Goal: Task Accomplishment & Management: Use online tool/utility

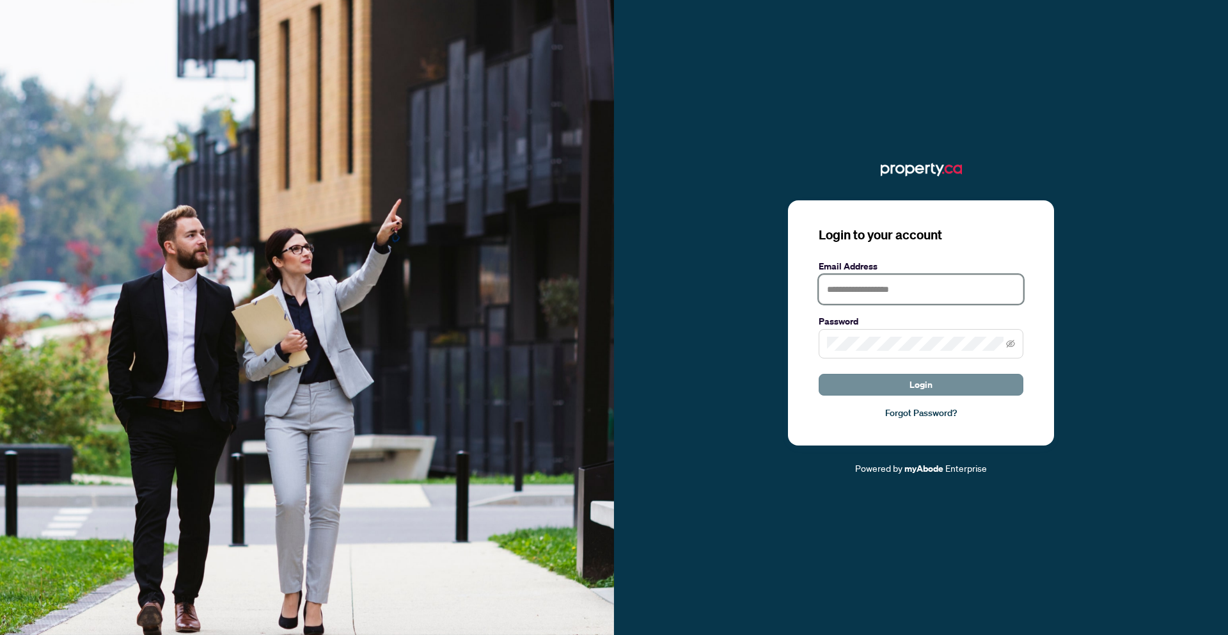
type input "**********"
click at [938, 387] on button "Login" at bounding box center [921, 385] width 205 height 22
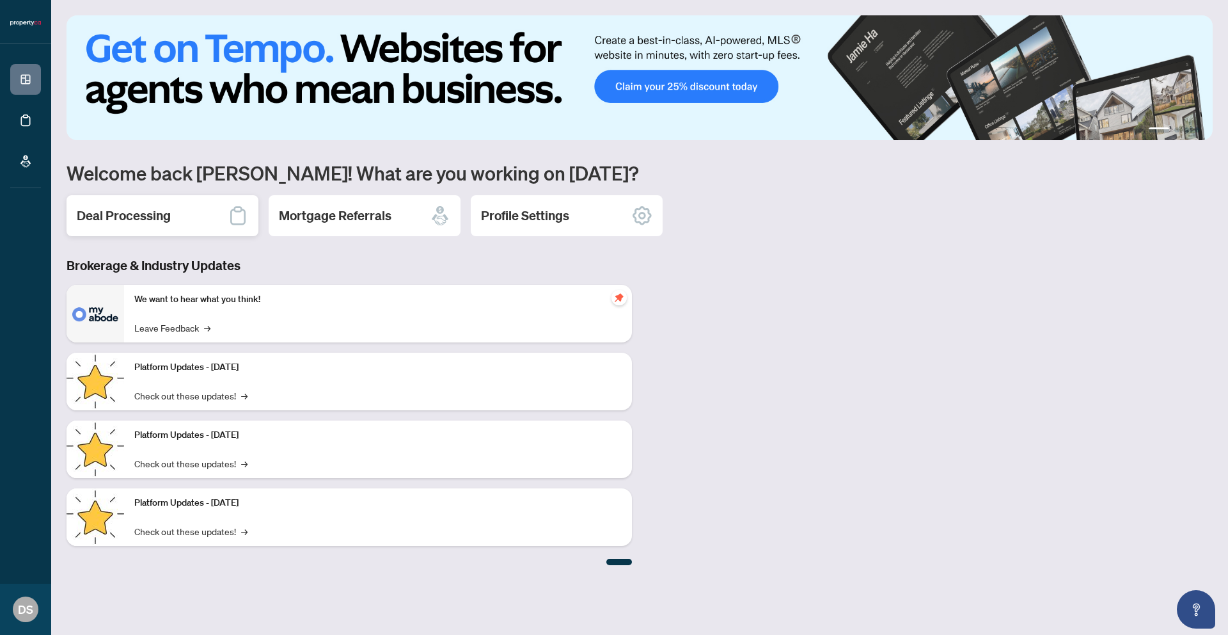
click at [193, 220] on div "Deal Processing" at bounding box center [163, 215] width 192 height 41
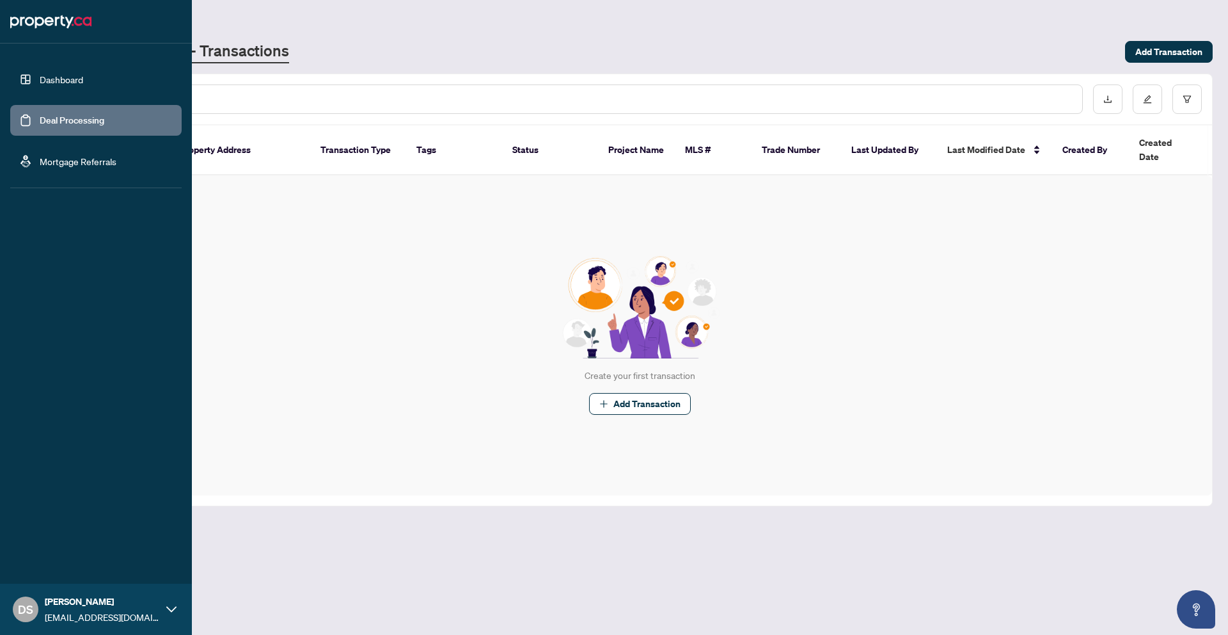
click at [68, 77] on link "Dashboard" at bounding box center [61, 80] width 43 height 12
